Goal: Find contact information: Find contact information

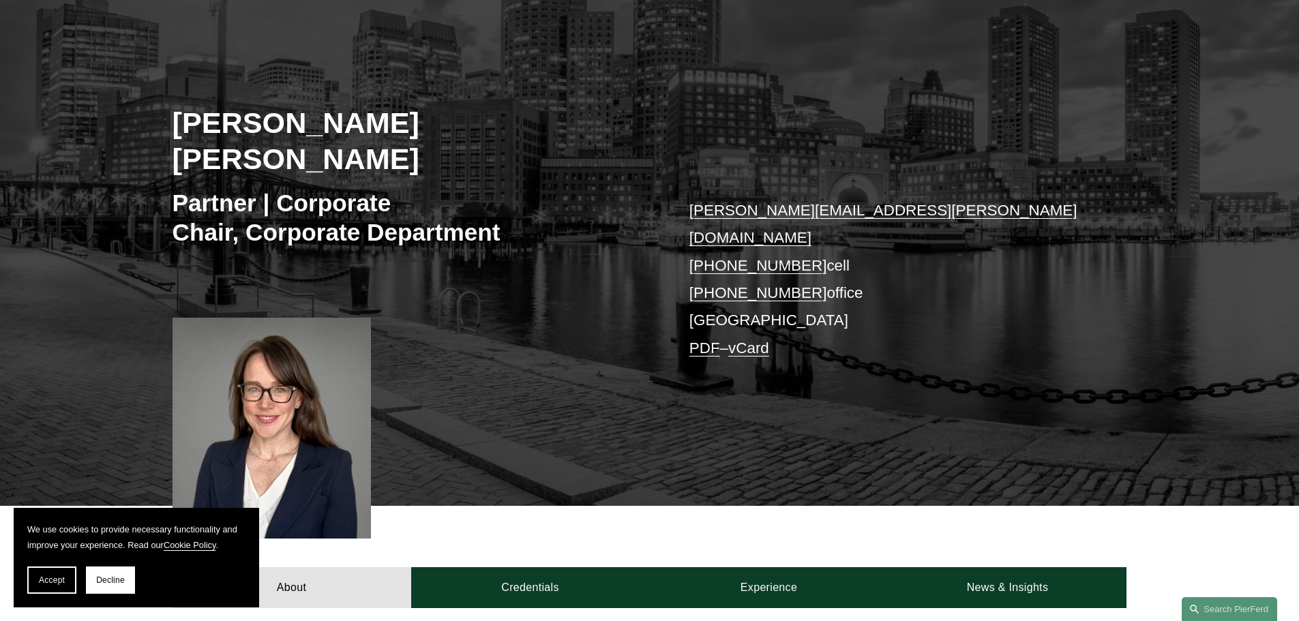
scroll to position [136, 0]
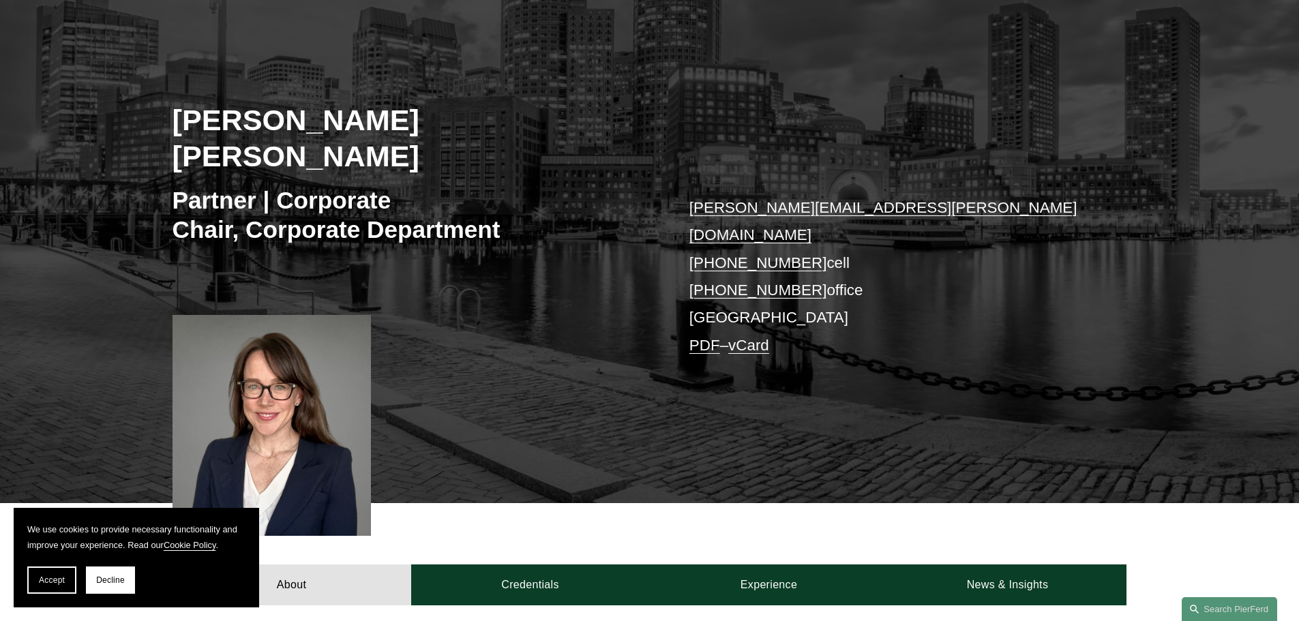
click at [711, 256] on p "weatherly.emans@pierferd.com +1.617.480.7298 cell +1.617.663.8202 office Boston…" at bounding box center [889, 276] width 398 height 165
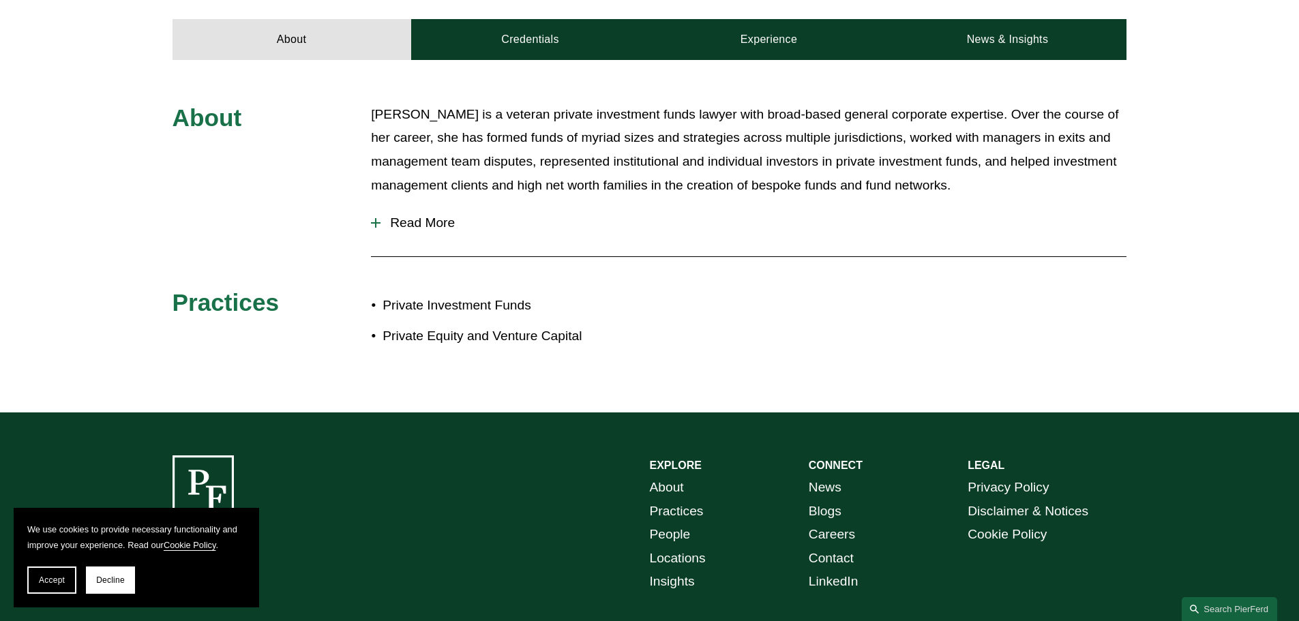
scroll to position [735, 0]
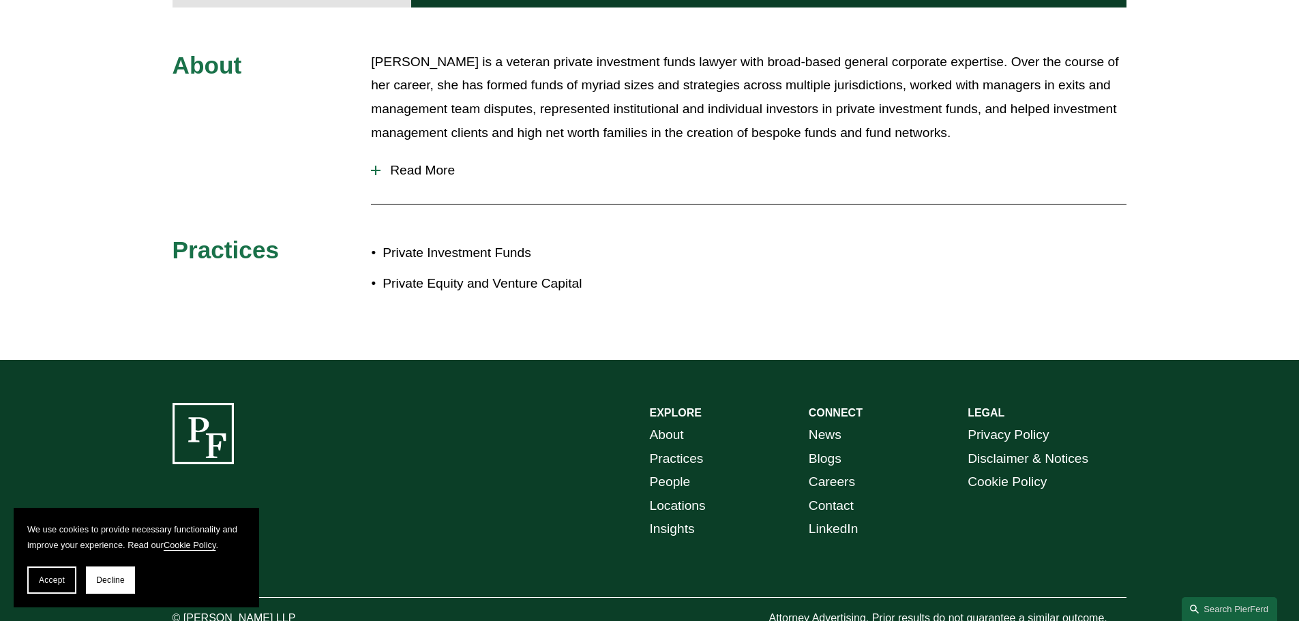
click at [834, 495] on link "Contact" at bounding box center [831, 507] width 45 height 24
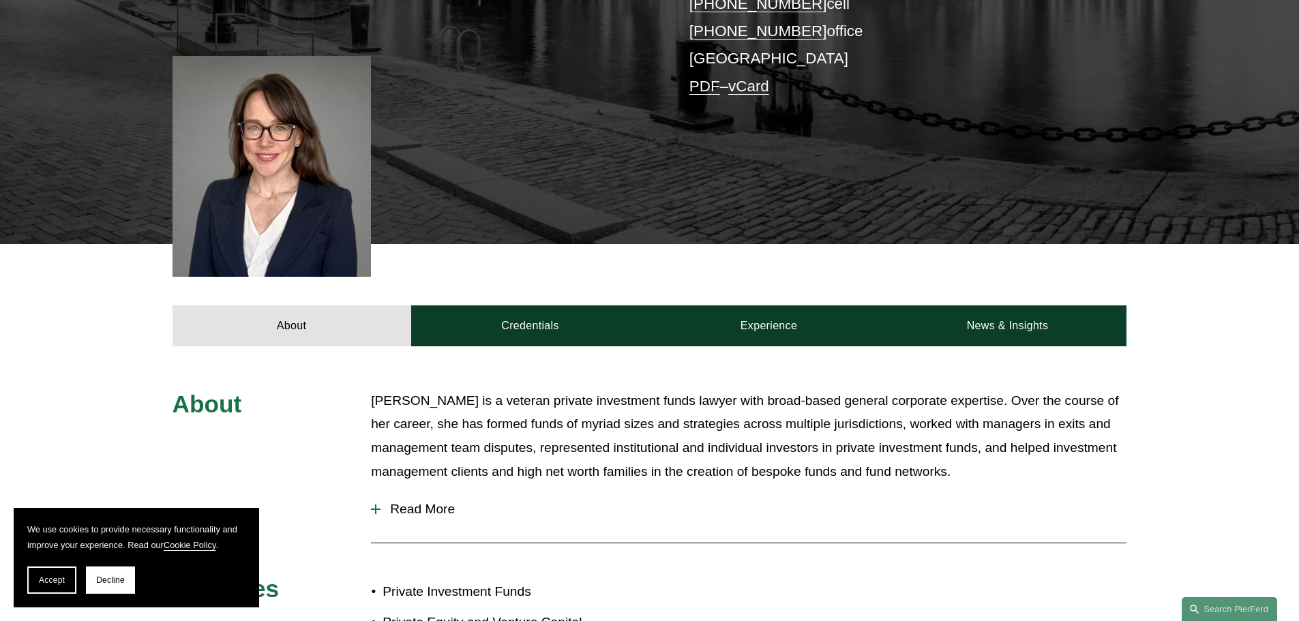
scroll to position [394, 0]
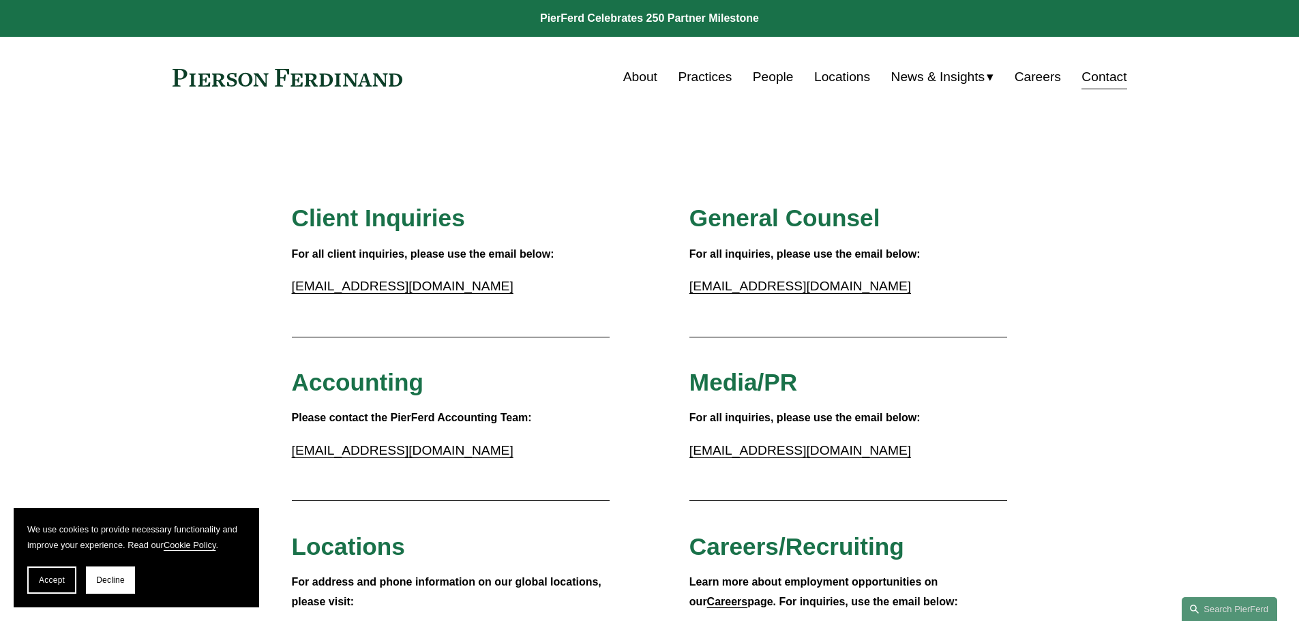
click at [855, 74] on link "Locations" at bounding box center [842, 77] width 56 height 26
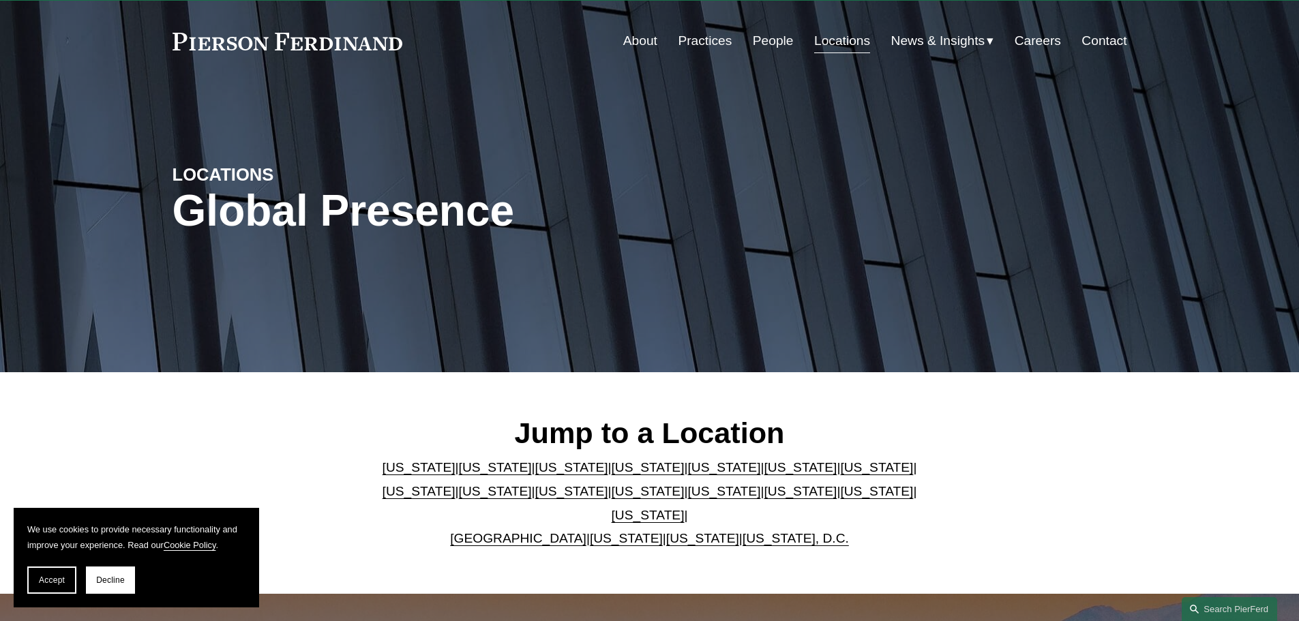
scroll to position [68, 0]
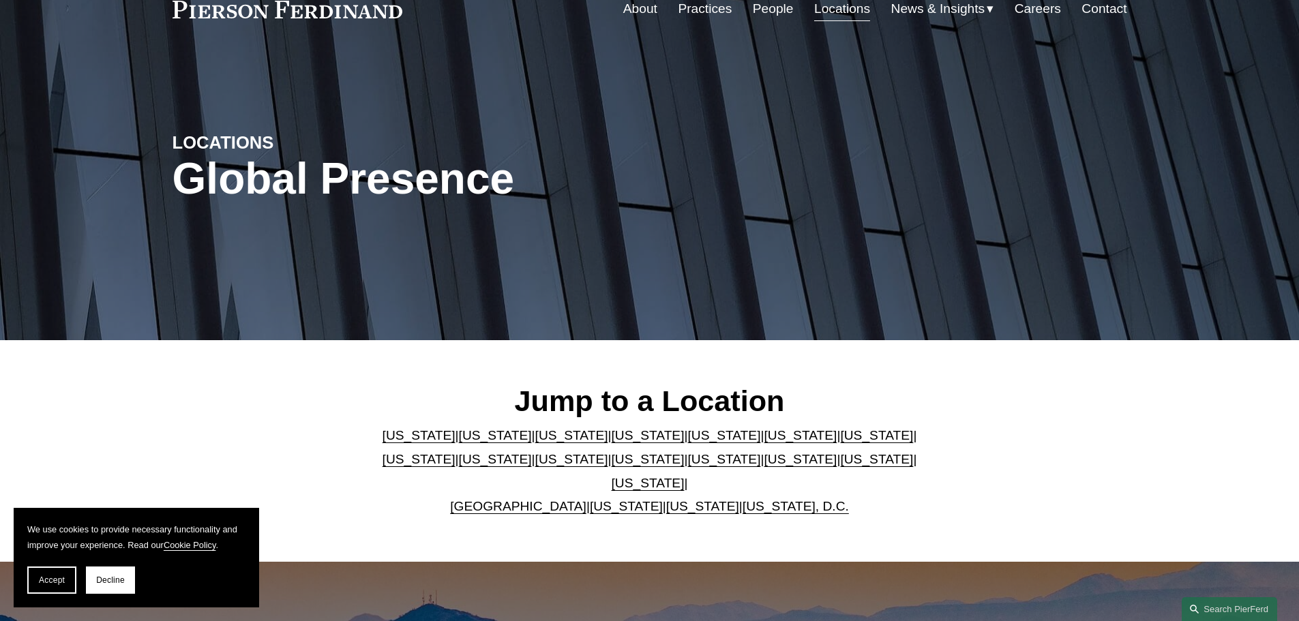
click at [456, 452] on link "[US_STATE]" at bounding box center [419, 459] width 73 height 14
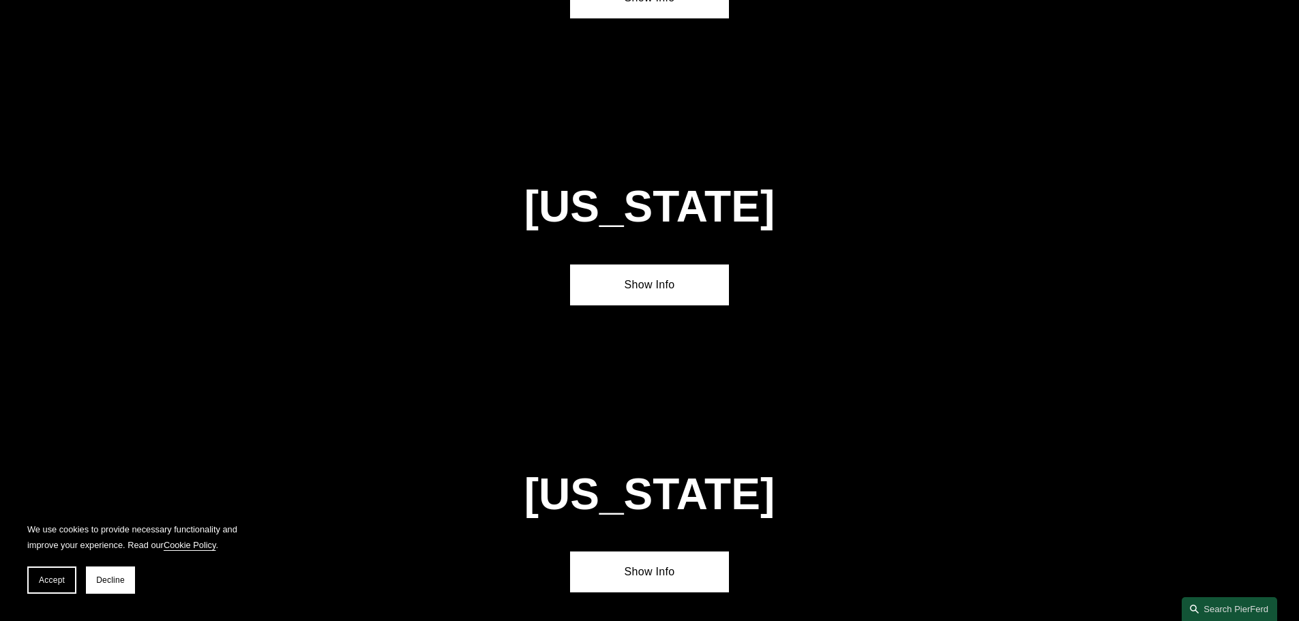
scroll to position [2631, 0]
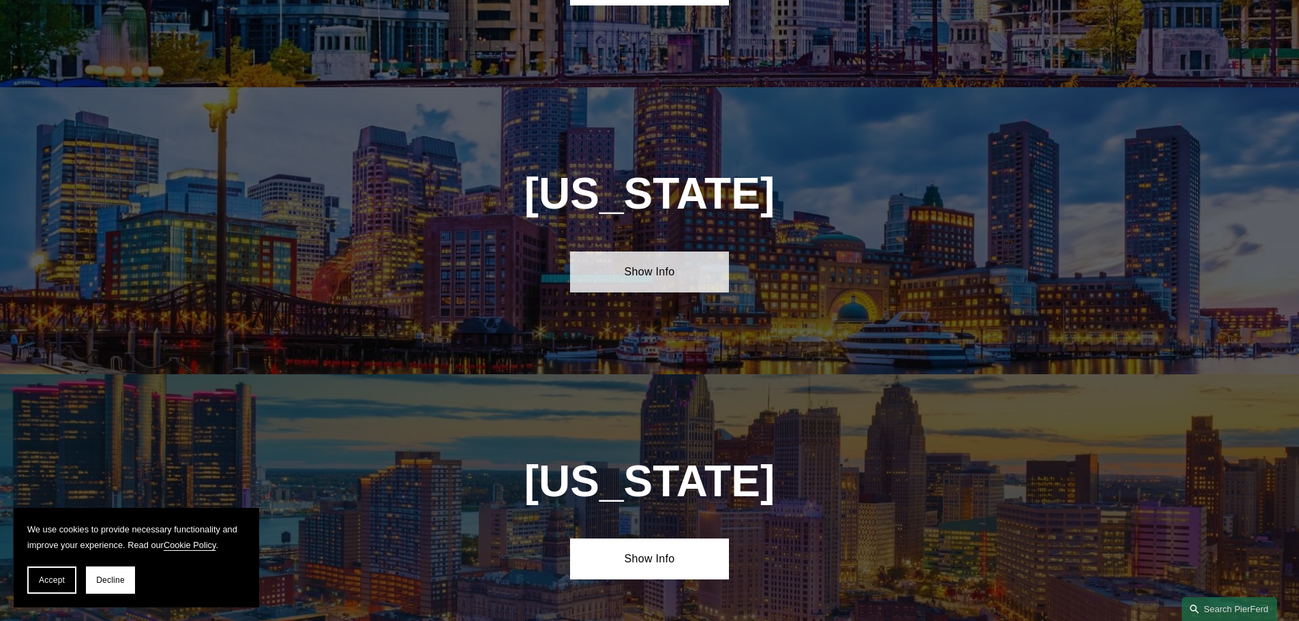
click at [638, 252] on link "Show Info" at bounding box center [649, 272] width 159 height 41
